Goal: Information Seeking & Learning: Check status

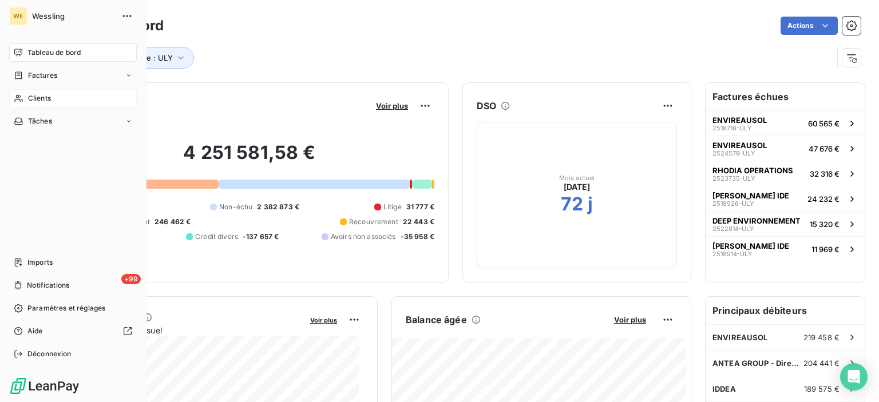
click at [61, 98] on div "Clients" at bounding box center [73, 98] width 128 height 18
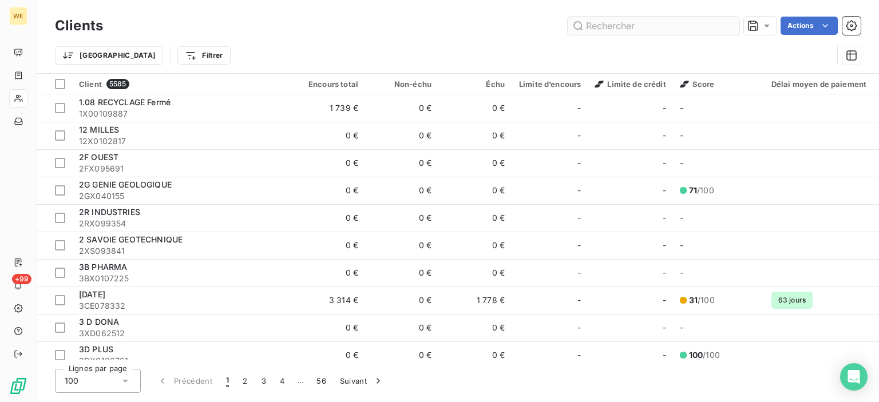
click at [627, 17] on input "text" at bounding box center [653, 26] width 172 height 18
click at [628, 28] on input "text" at bounding box center [653, 26] width 172 height 18
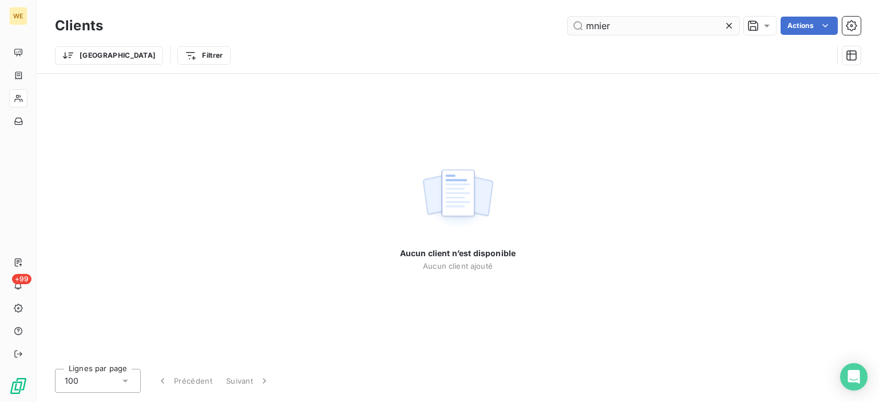
click at [590, 26] on input "mnier" at bounding box center [653, 26] width 172 height 18
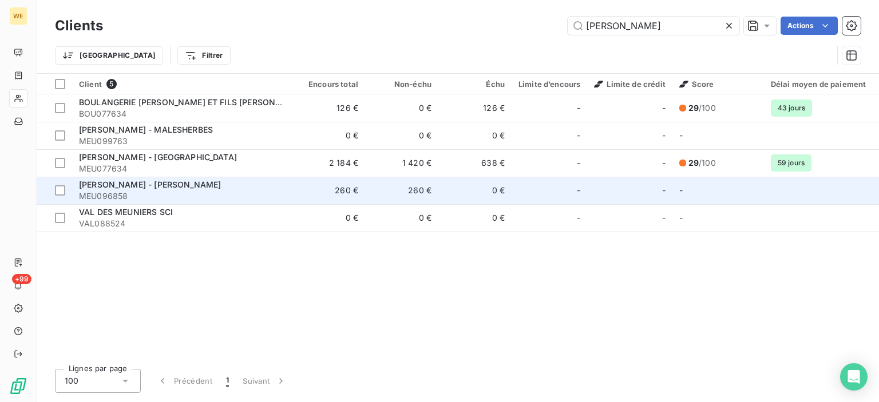
type input "[PERSON_NAME]"
click at [341, 193] on td "260 €" at bounding box center [328, 190] width 73 height 27
click at [345, 194] on td "260 €" at bounding box center [328, 190] width 73 height 27
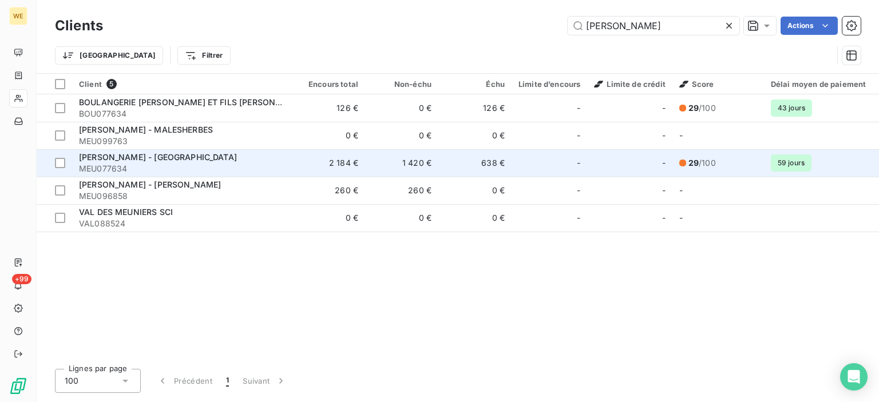
click at [343, 155] on td "2 184 €" at bounding box center [328, 162] width 73 height 27
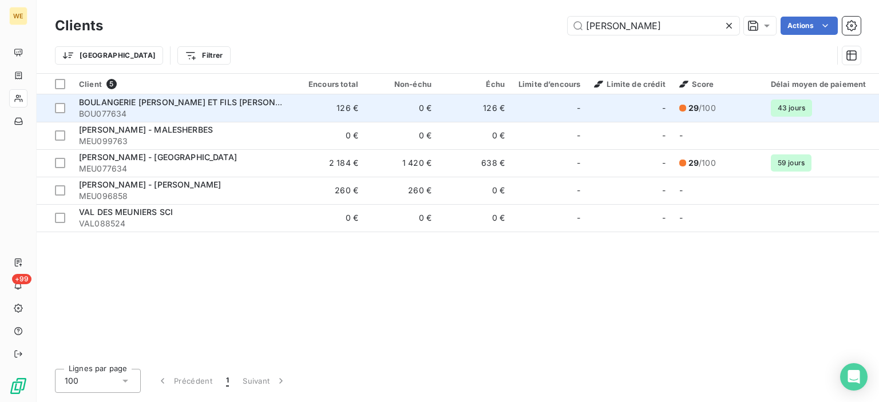
click at [347, 107] on td "126 €" at bounding box center [328, 107] width 73 height 27
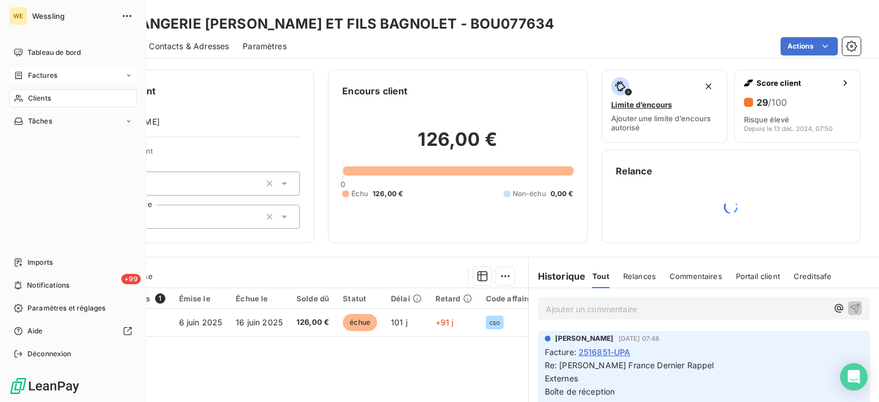
click at [47, 72] on span "Factures" at bounding box center [42, 75] width 29 height 10
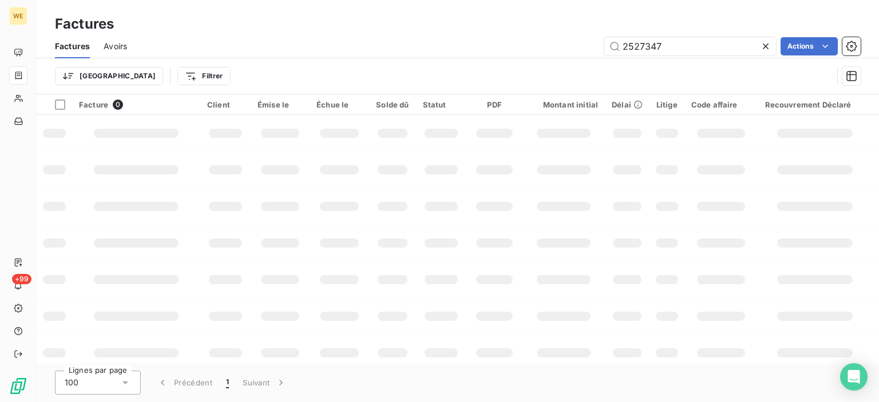
click at [765, 48] on icon at bounding box center [765, 46] width 11 height 11
click at [670, 49] on input "text" at bounding box center [690, 46] width 172 height 18
click at [669, 47] on input "text" at bounding box center [690, 46] width 172 height 18
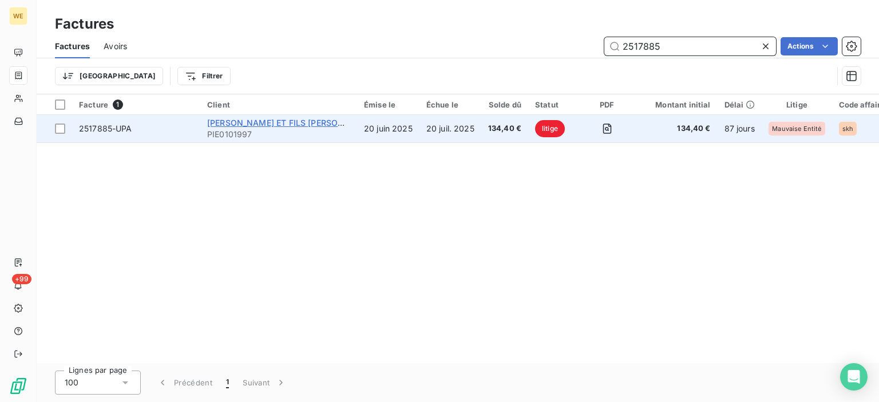
type input "2517885"
click at [293, 126] on span "[PERSON_NAME] ET FILS [PERSON_NAME] SNC" at bounding box center [301, 123] width 188 height 10
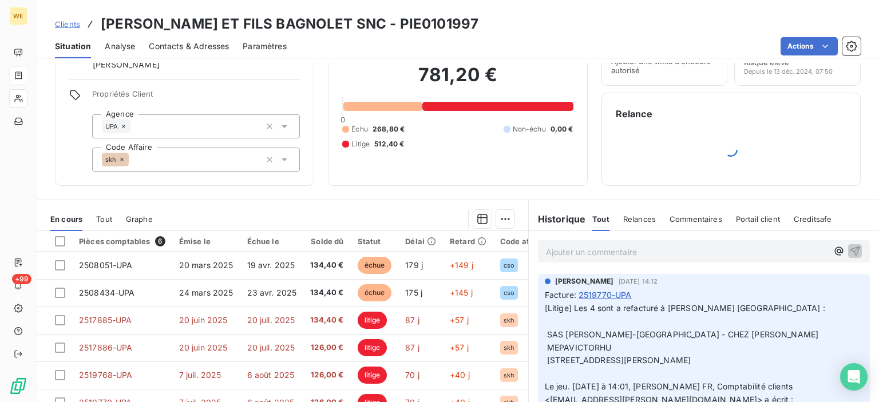
scroll to position [114, 0]
